Goal: Check status: Check status

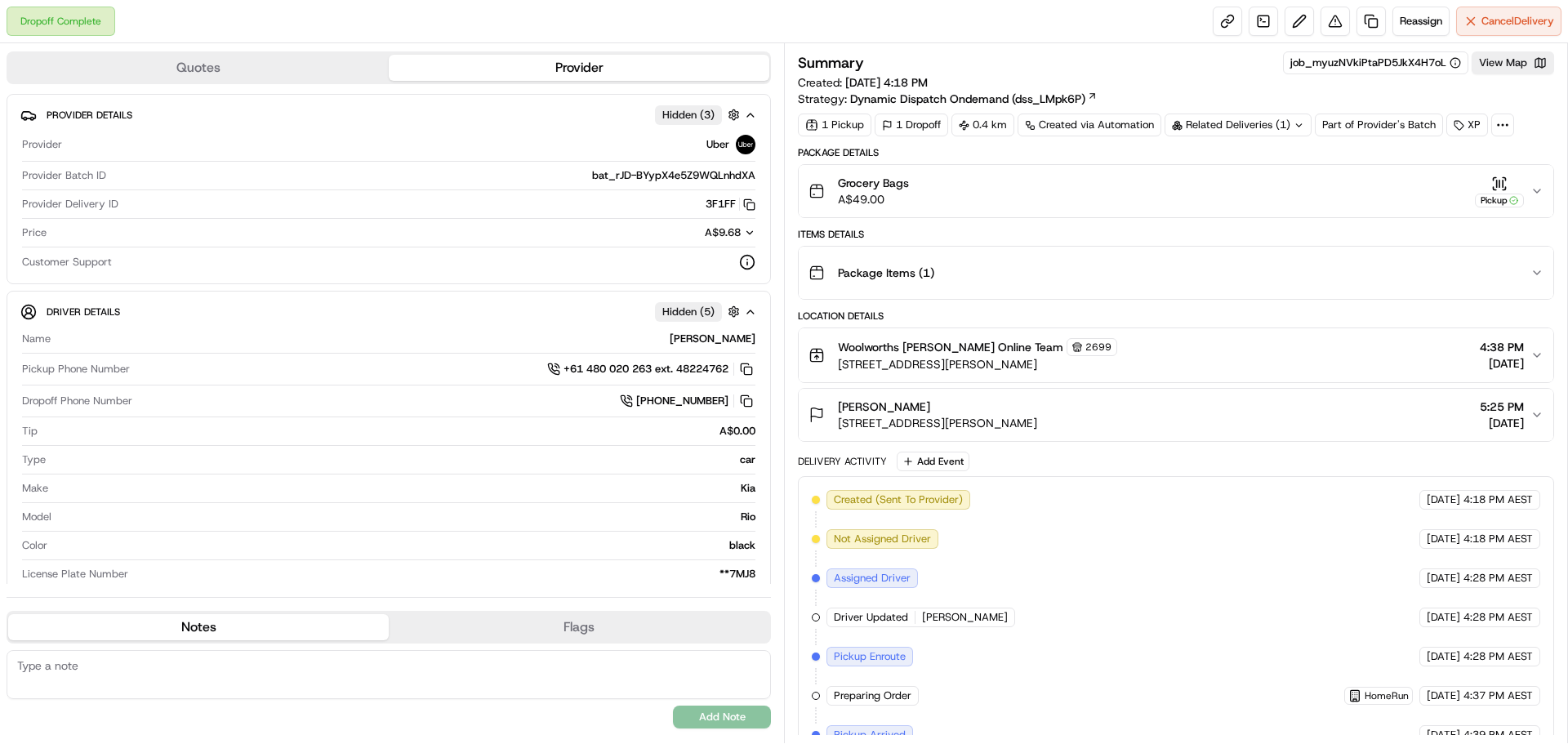
click at [1533, 197] on icon "button" at bounding box center [1537, 190] width 13 height 13
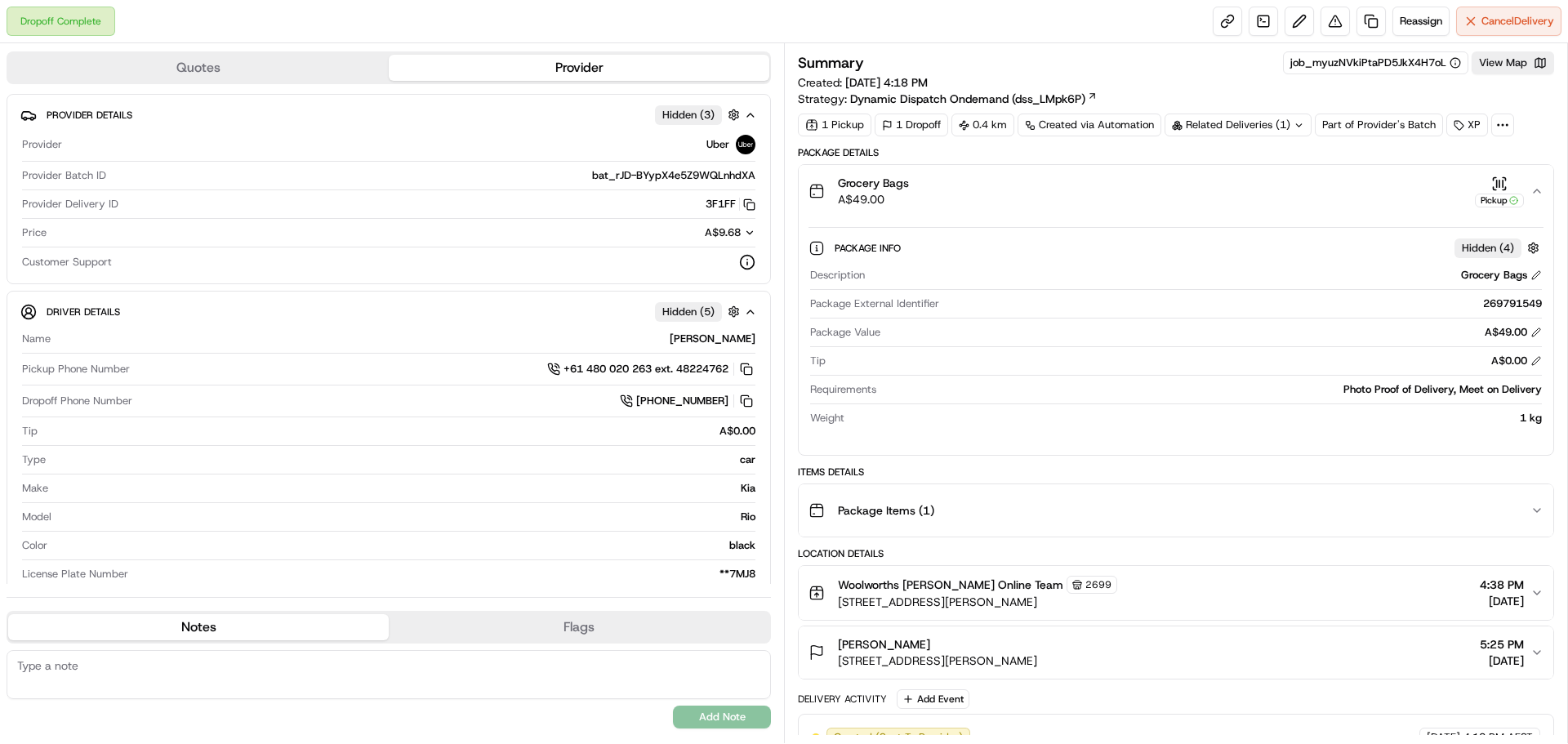
click at [1497, 189] on icon "button" at bounding box center [1499, 184] width 17 height 17
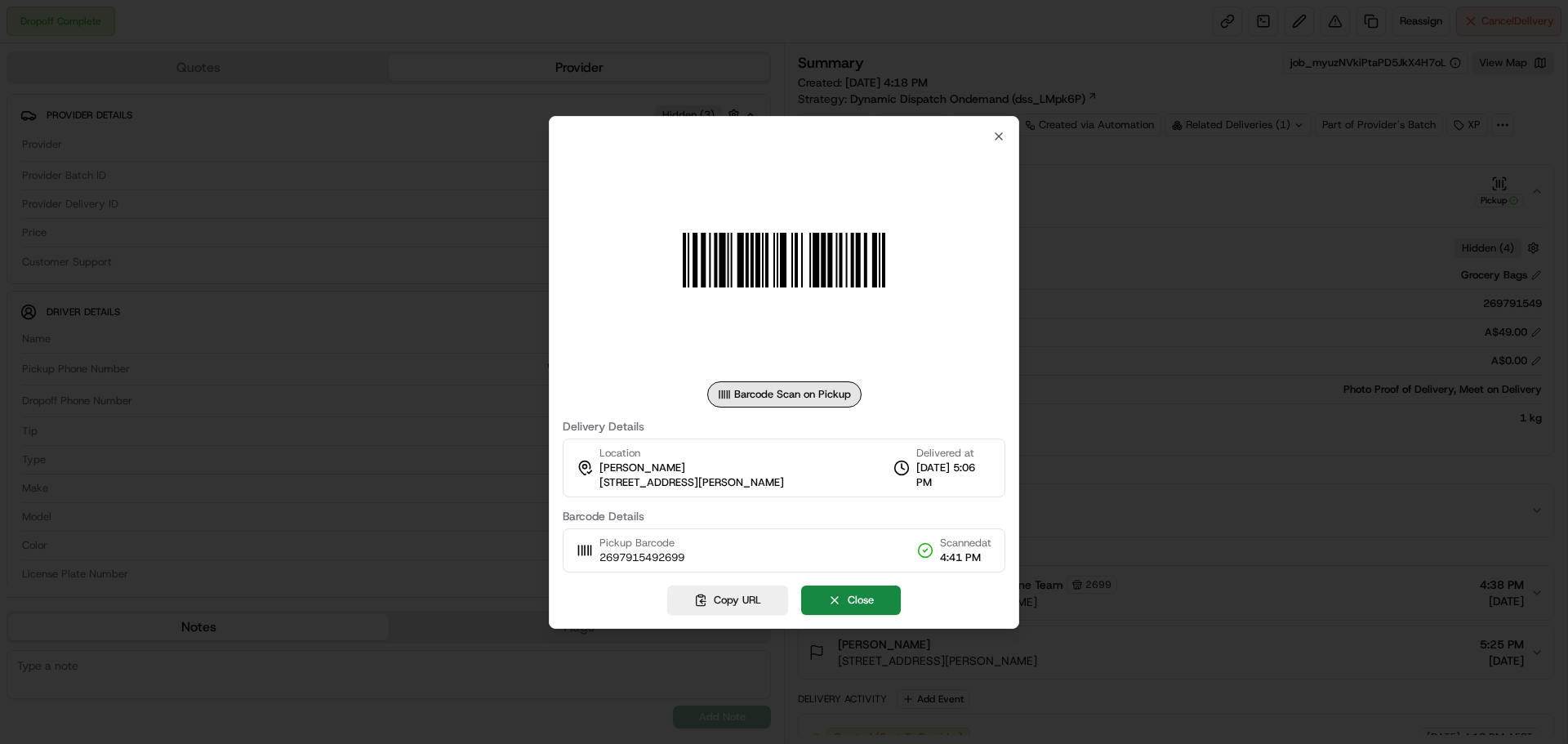
click at [978, 130] on div "Barcode Scan on Pickup Delivery Details Location Diane Hunneybell 15 Lorikeet C…" at bounding box center [784, 350] width 443 height 443
click at [994, 133] on icon "button" at bounding box center [998, 135] width 13 height 13
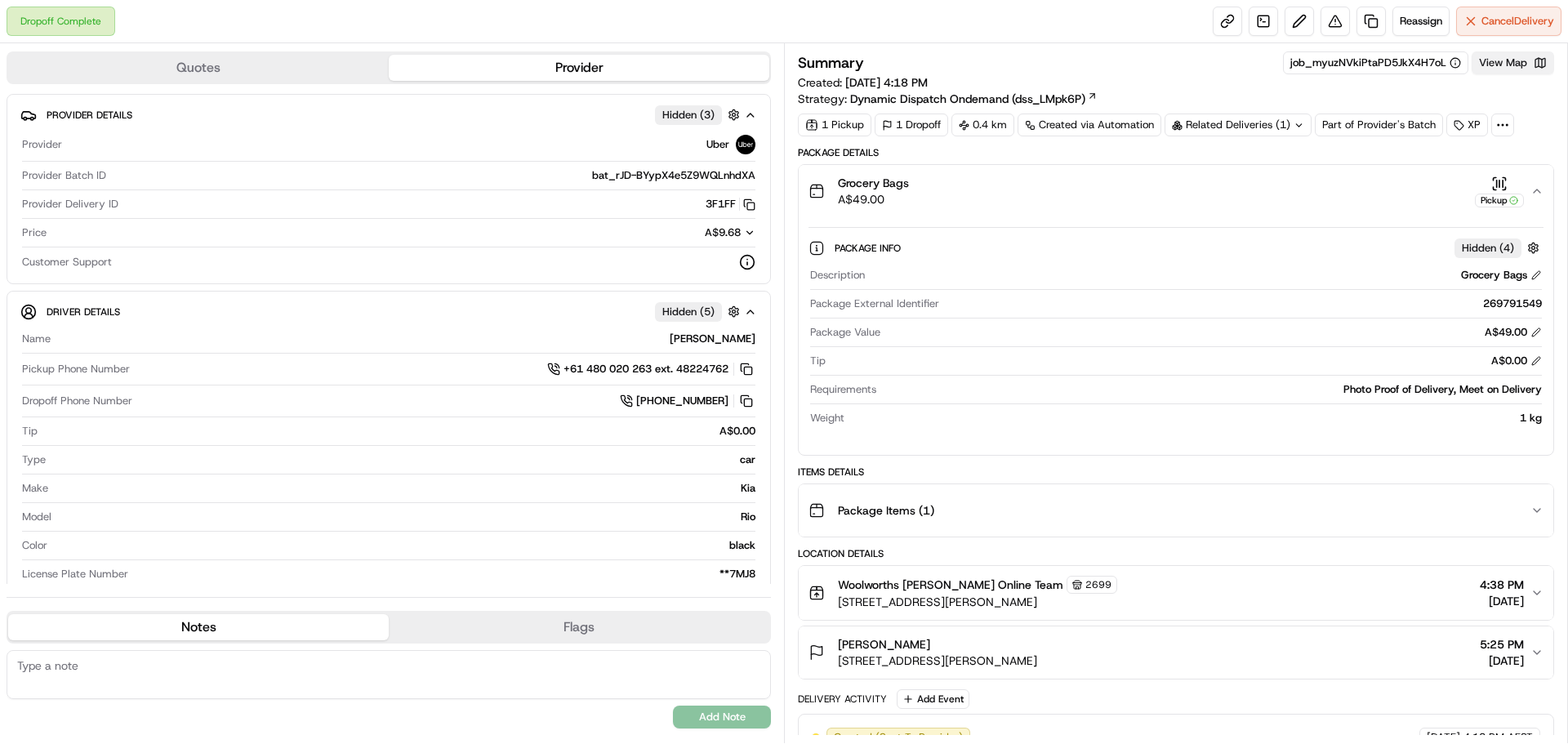
click at [1532, 62] on button "View Map" at bounding box center [1513, 62] width 82 height 23
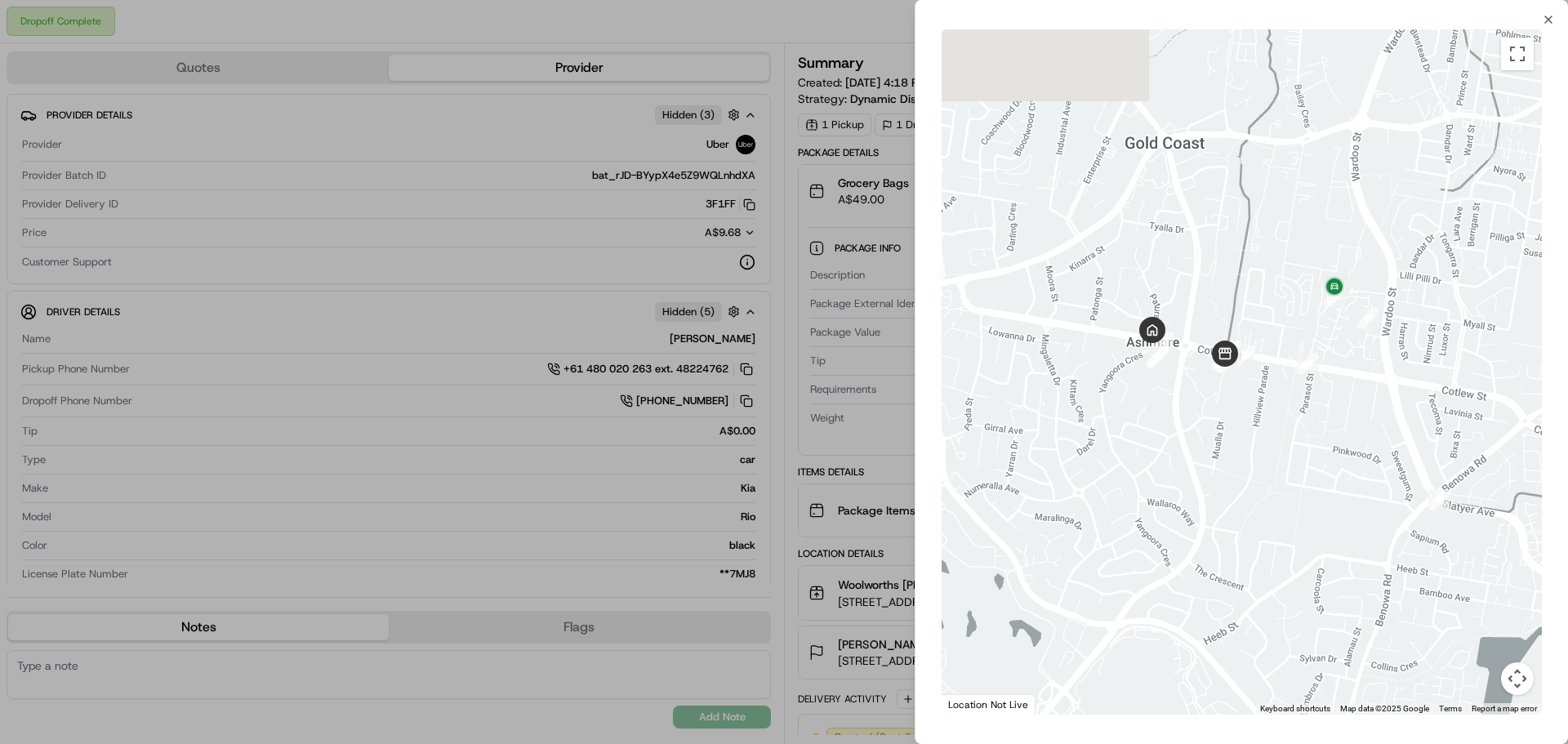
drag, startPoint x: 1170, startPoint y: 270, endPoint x: 1379, endPoint y: 349, distance: 223.4
click at [1379, 349] on div at bounding box center [1242, 372] width 601 height 685
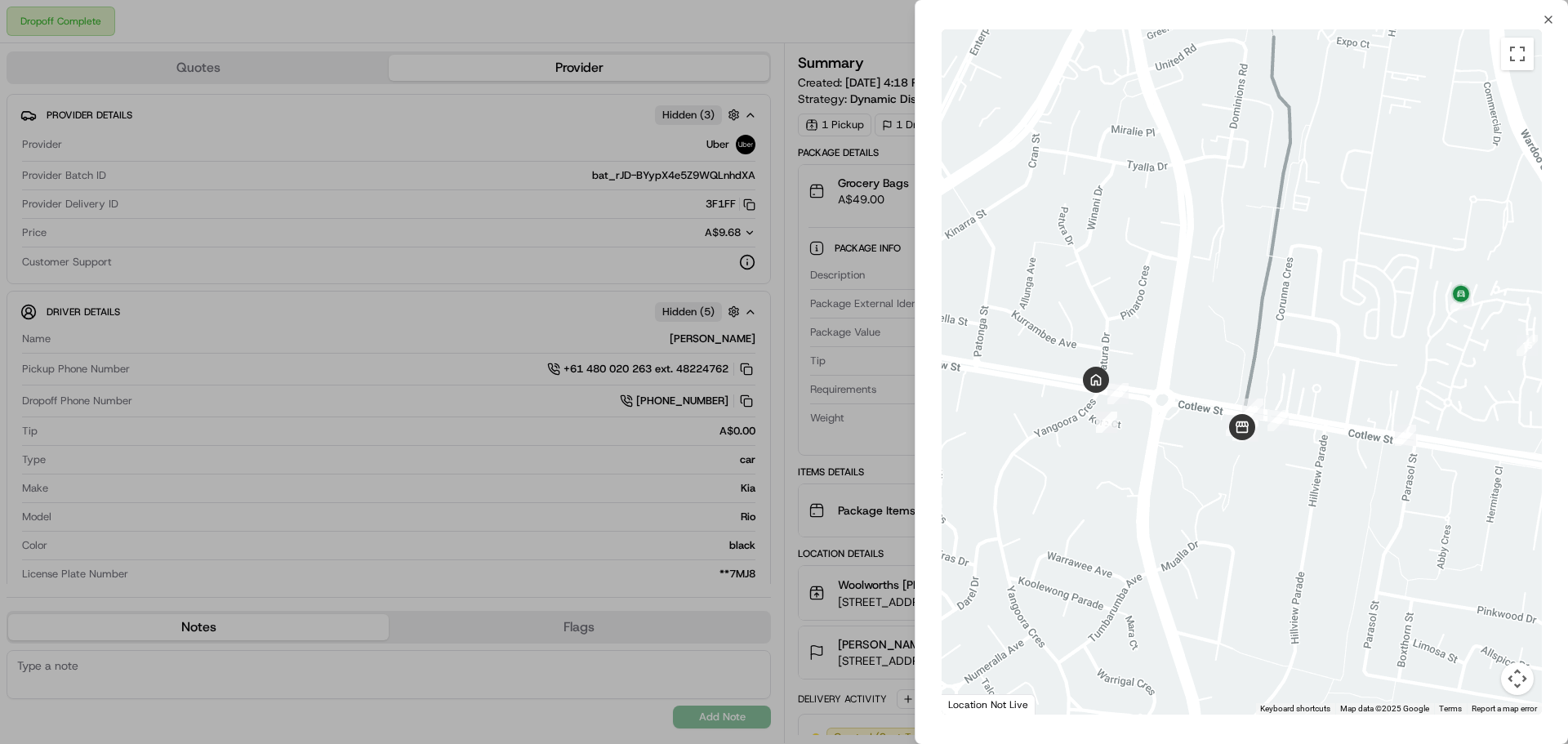
drag, startPoint x: 1352, startPoint y: 416, endPoint x: 1348, endPoint y: 351, distance: 65.1
click at [1348, 351] on div at bounding box center [1242, 372] width 601 height 685
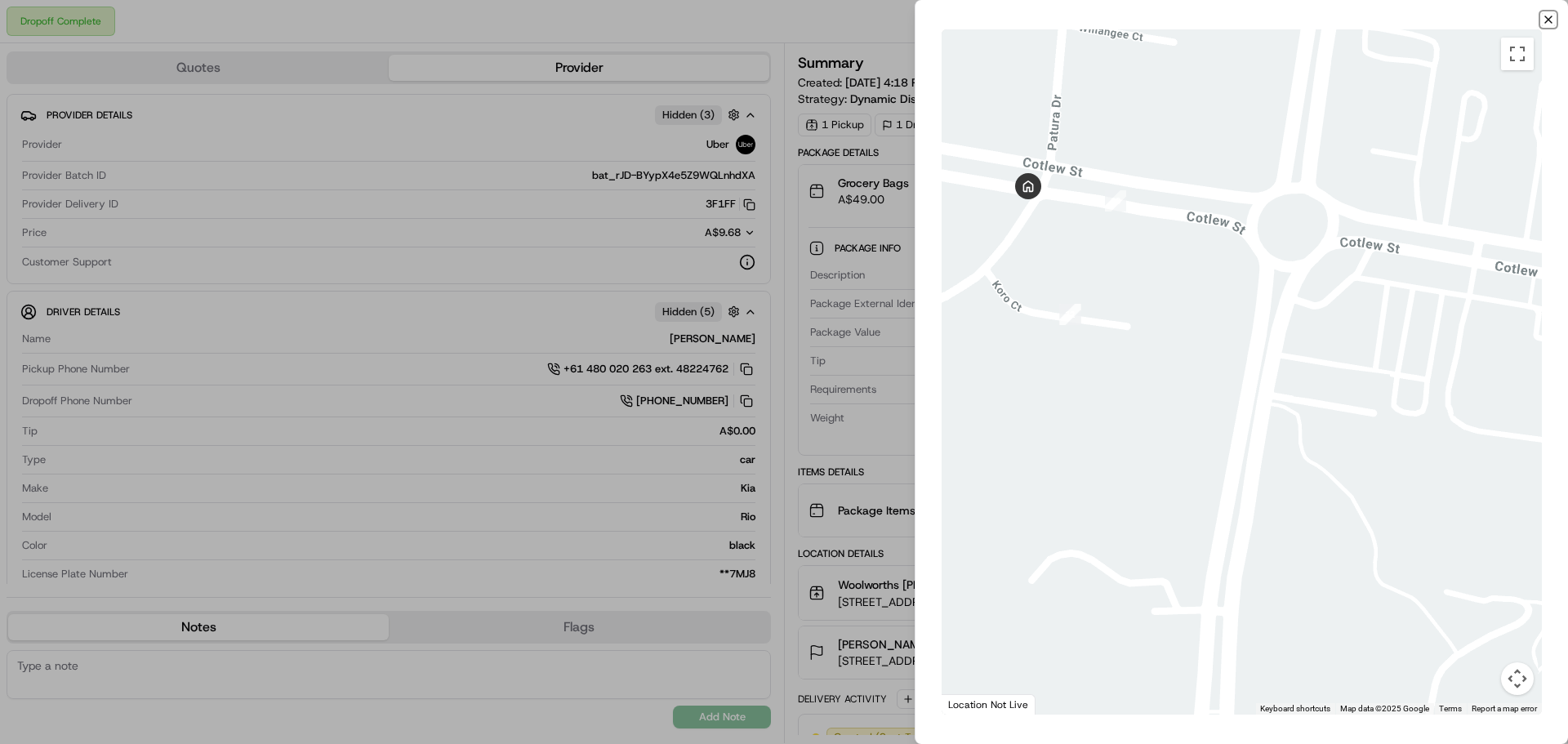
click at [1552, 16] on icon "button" at bounding box center [1548, 19] width 13 height 13
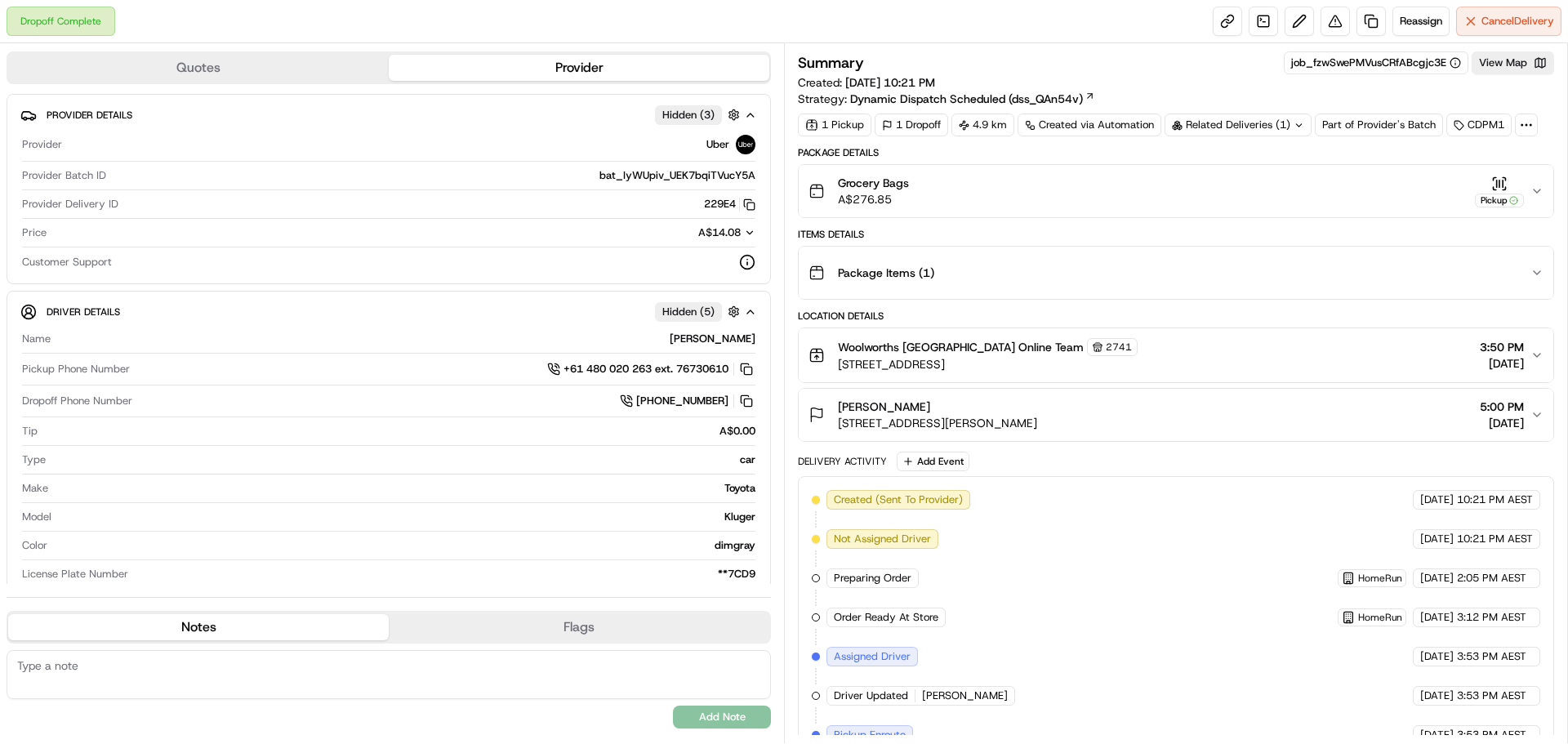
click at [1536, 188] on icon "button" at bounding box center [1537, 190] width 13 height 13
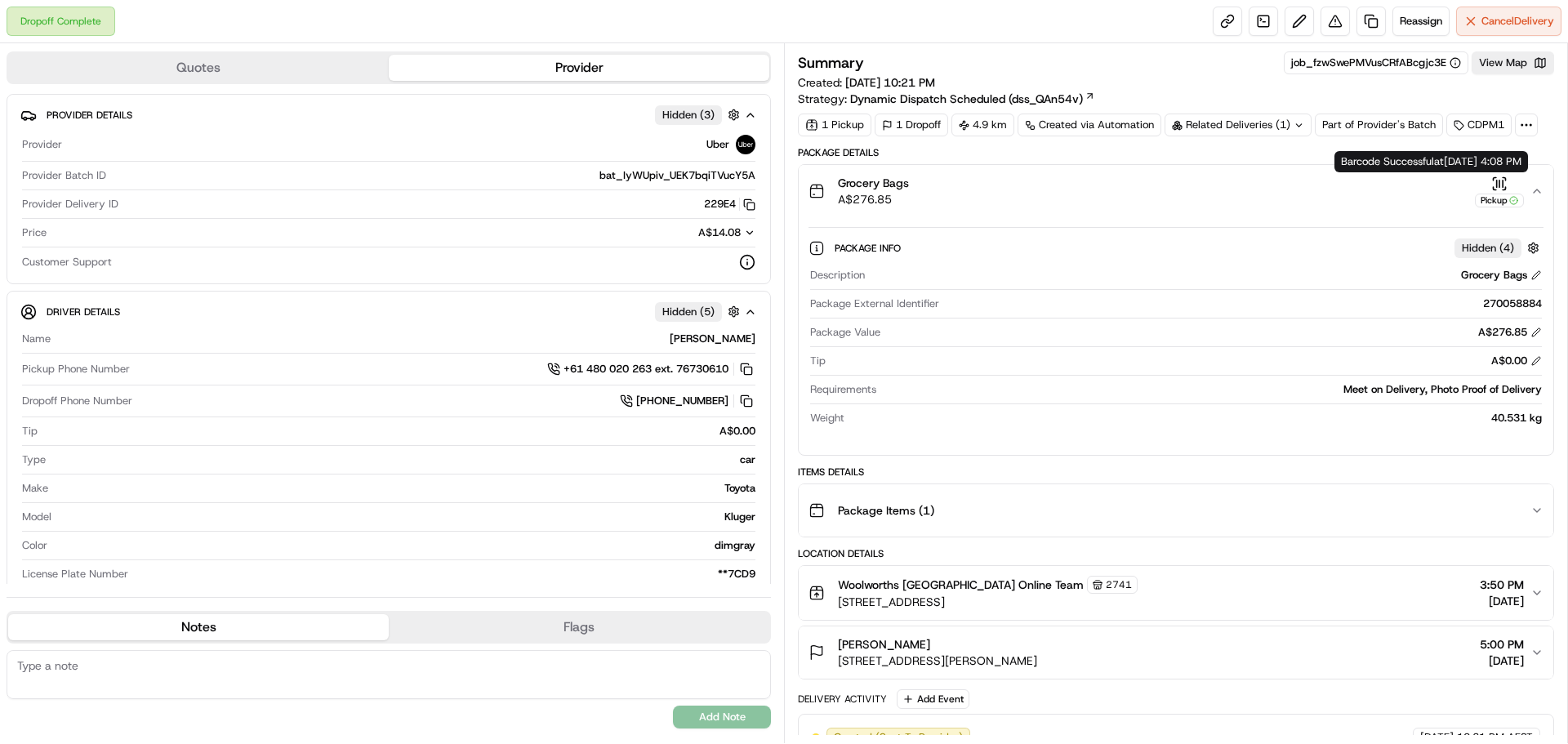
click at [1500, 186] on icon "button" at bounding box center [1499, 184] width 17 height 17
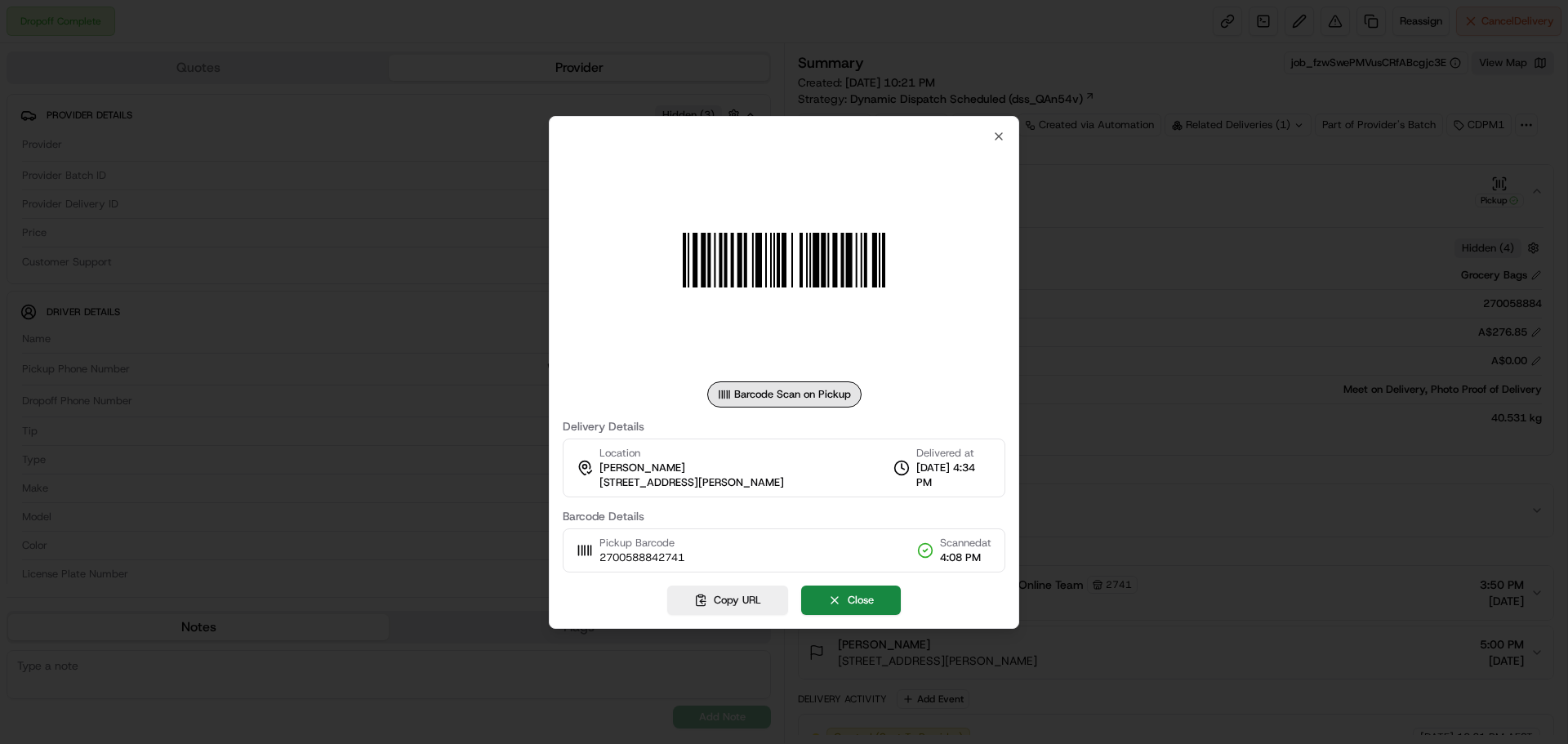
click at [991, 137] on div "Barcode Scan on Pickup Delivery Details Location [PERSON_NAME] [STREET_ADDRESS]…" at bounding box center [784, 350] width 443 height 443
click at [1491, 58] on div at bounding box center [784, 372] width 1568 height 744
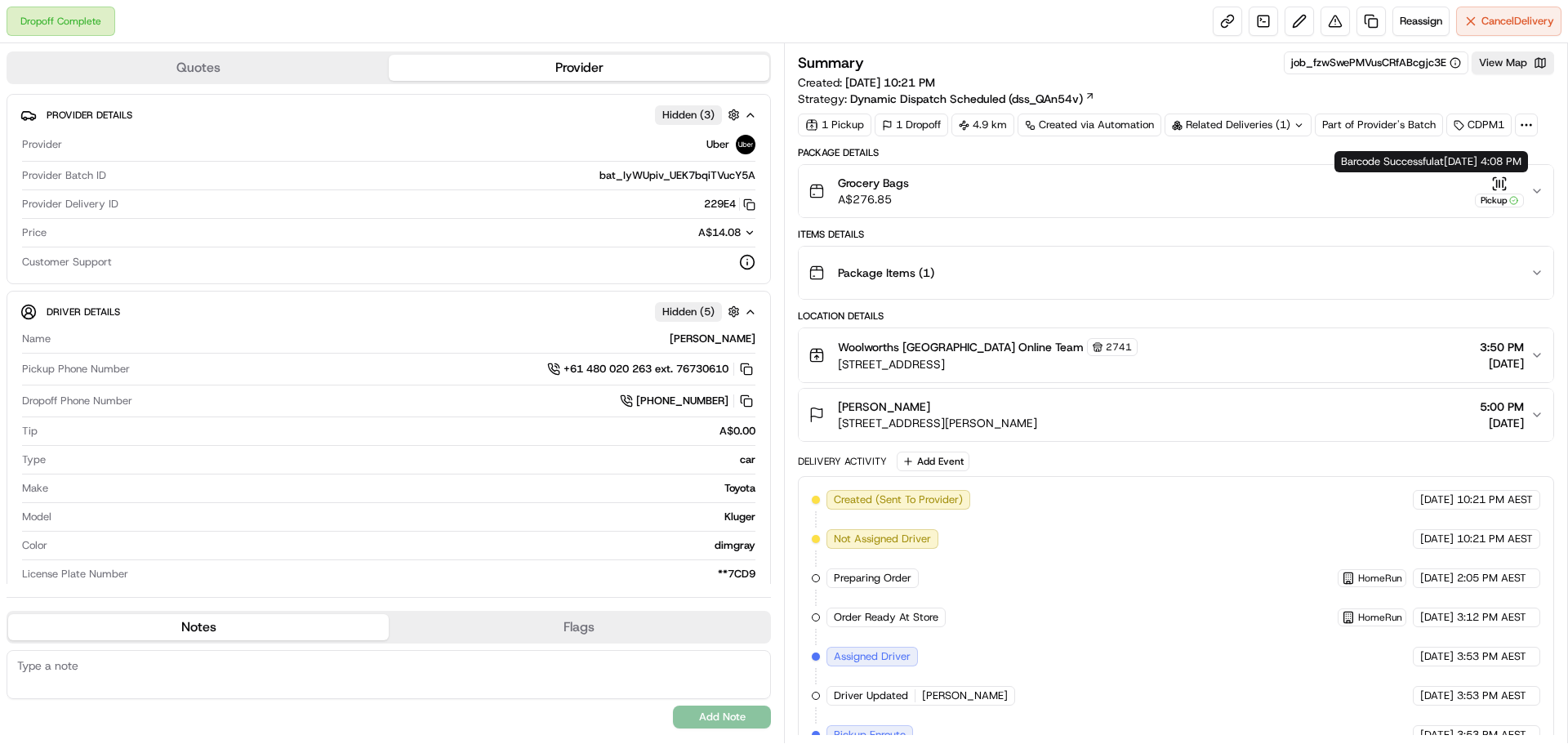
click at [1515, 183] on div "Pickup" at bounding box center [1499, 191] width 49 height 31
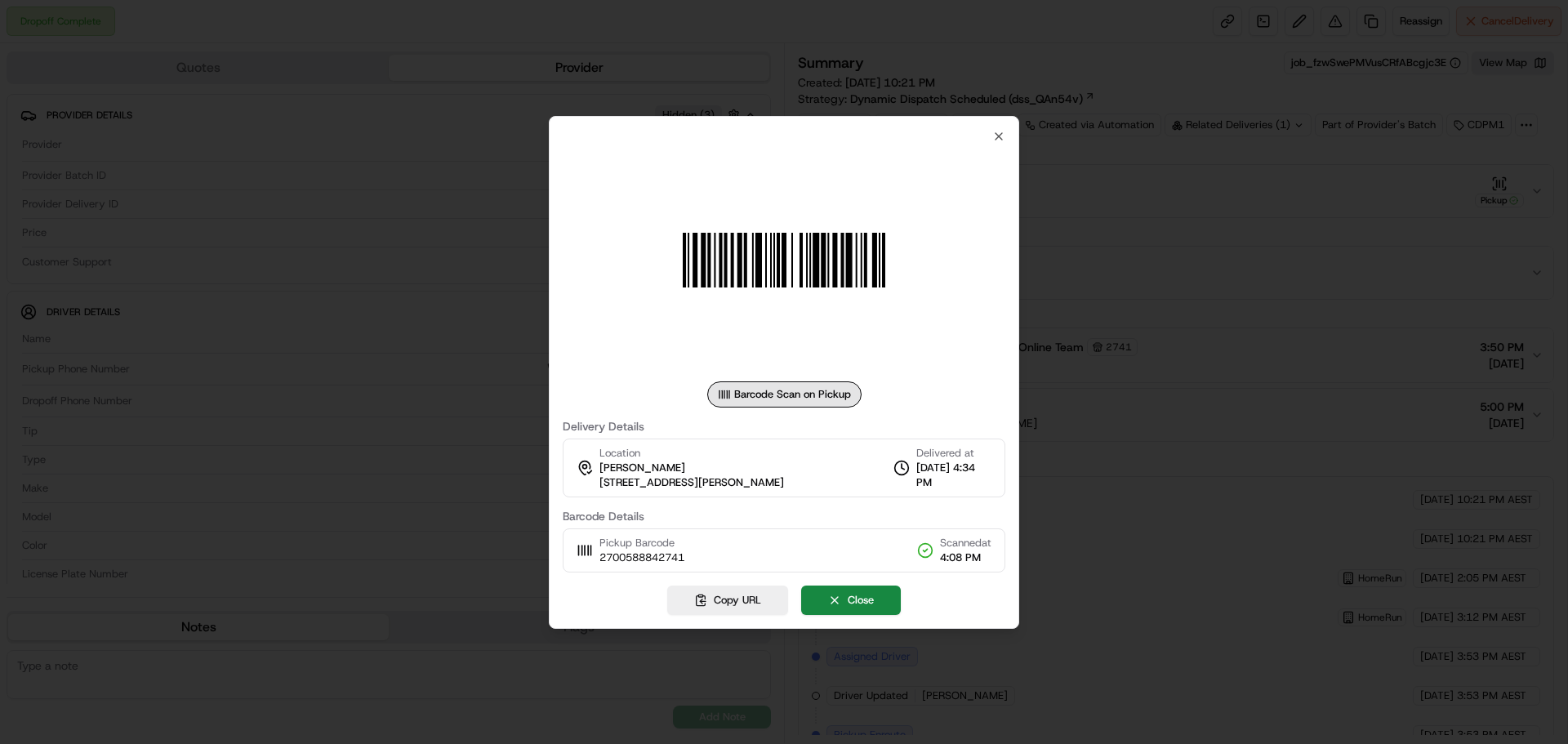
click at [990, 139] on div "Barcode Scan on Pickup Delivery Details Location [PERSON_NAME] [STREET_ADDRESS]…" at bounding box center [784, 350] width 443 height 443
click at [992, 137] on icon "button" at bounding box center [998, 135] width 13 height 13
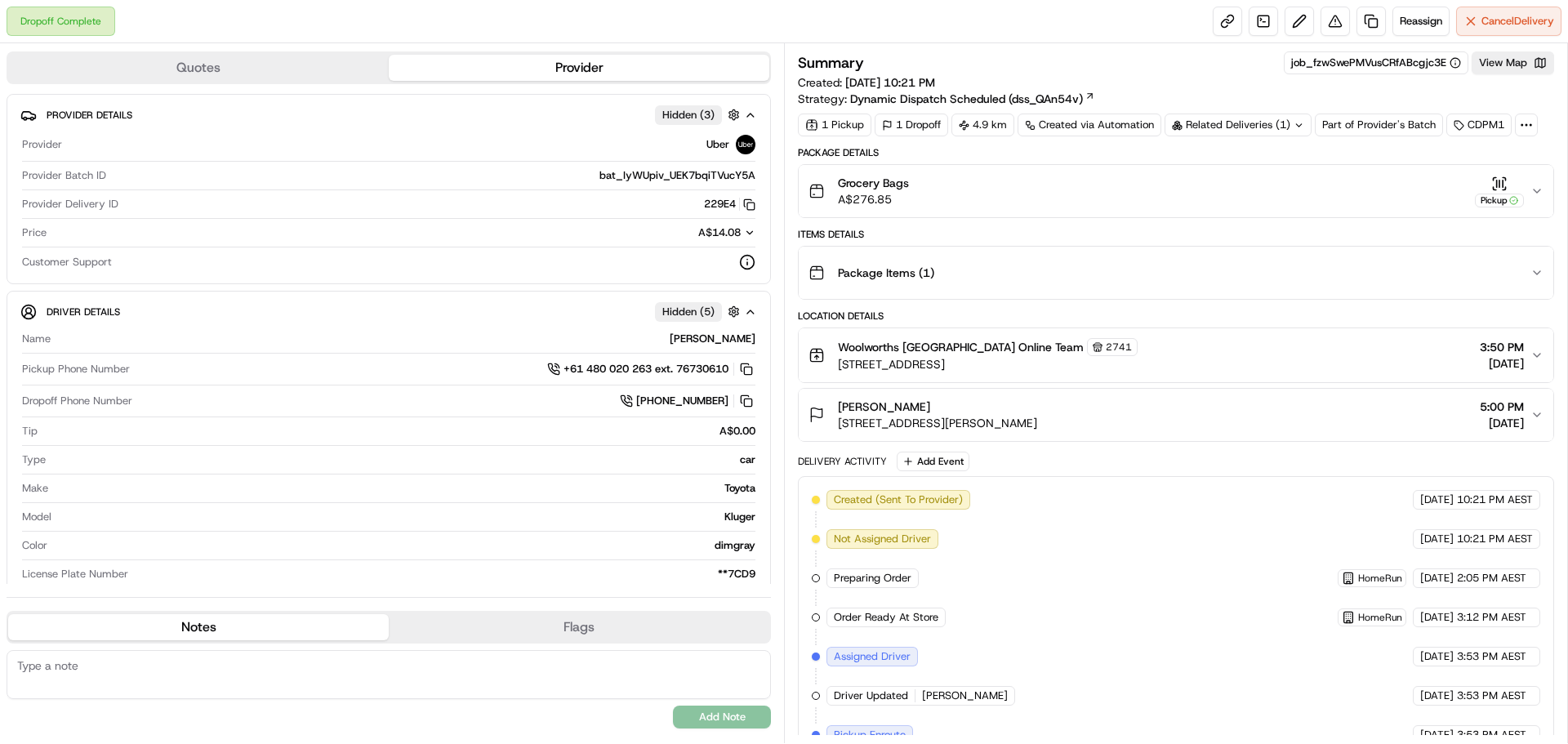
click at [1535, 197] on icon "button" at bounding box center [1537, 190] width 13 height 13
